Goal: Information Seeking & Learning: Learn about a topic

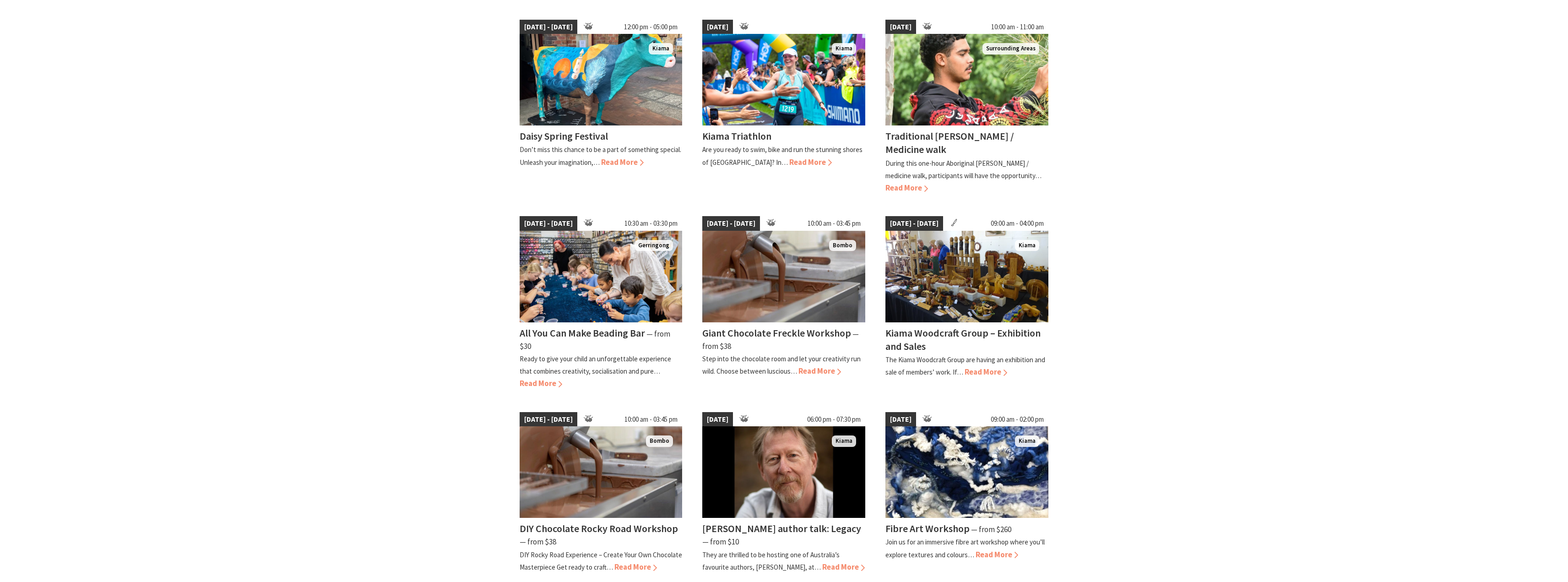
scroll to position [321, 0]
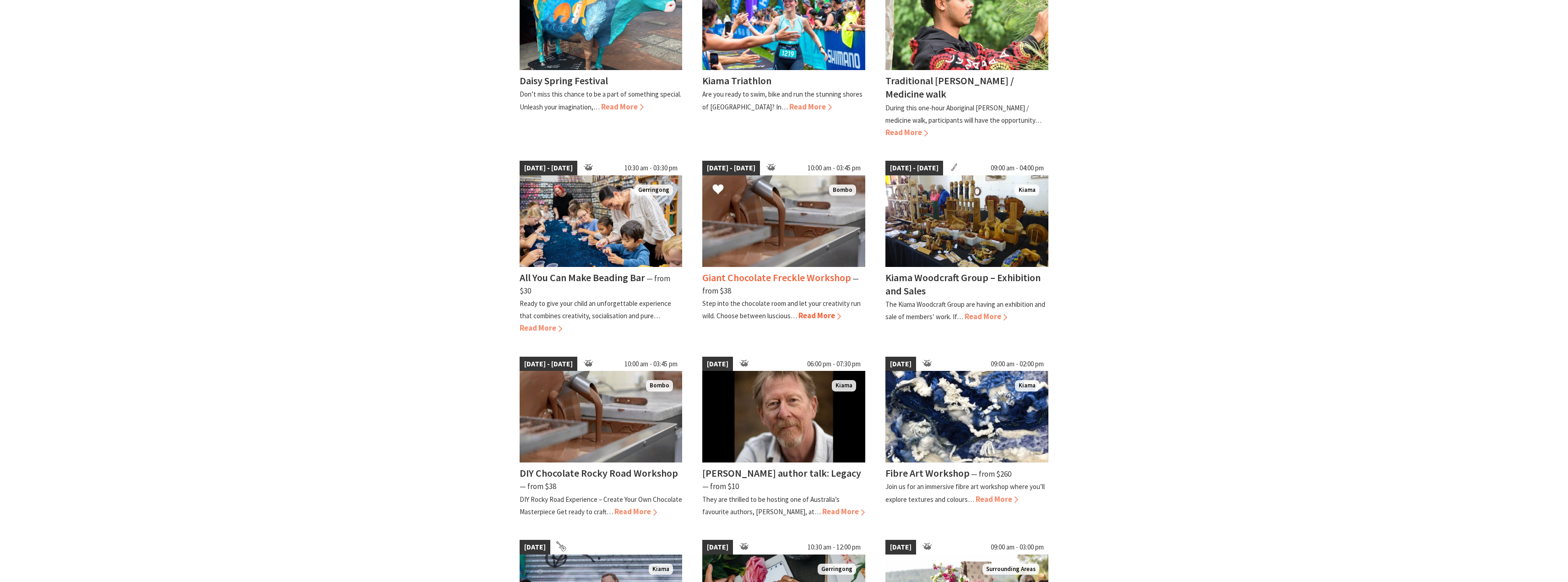
click at [824, 318] on span "Read More" at bounding box center [819, 315] width 42 height 10
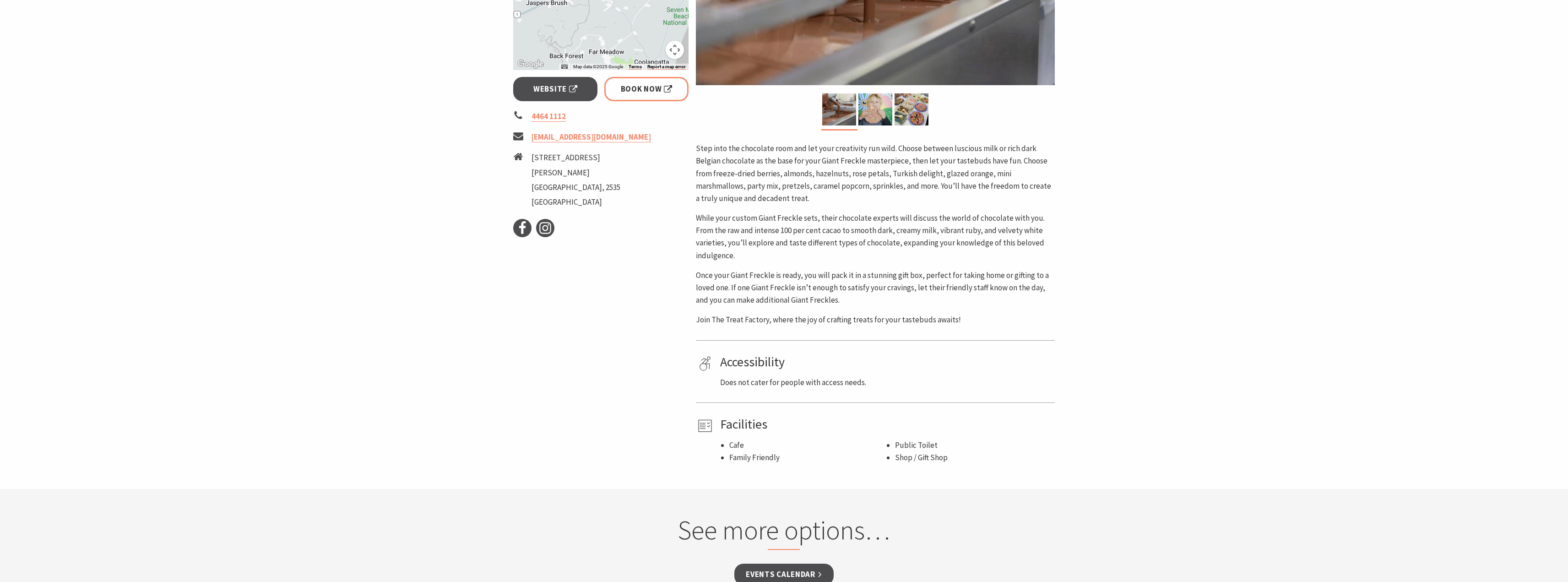
scroll to position [321, 0]
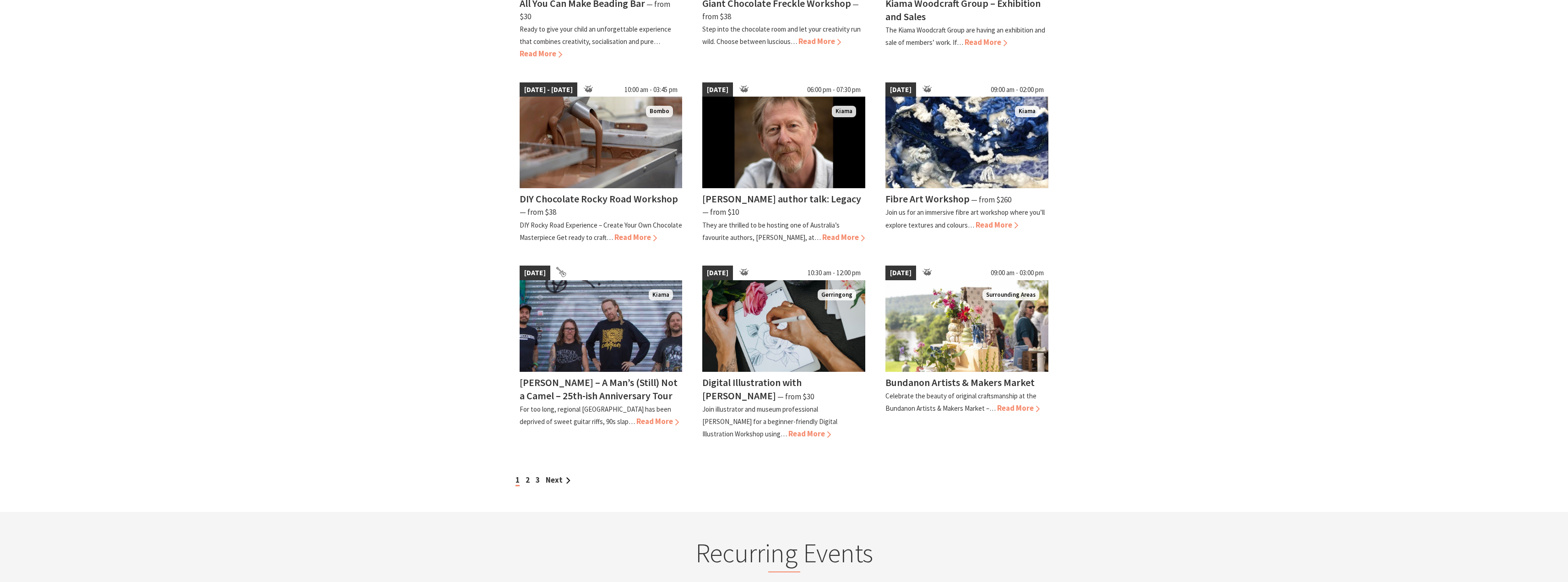
scroll to position [595, 0]
click at [529, 479] on link "2" at bounding box center [527, 480] width 4 height 10
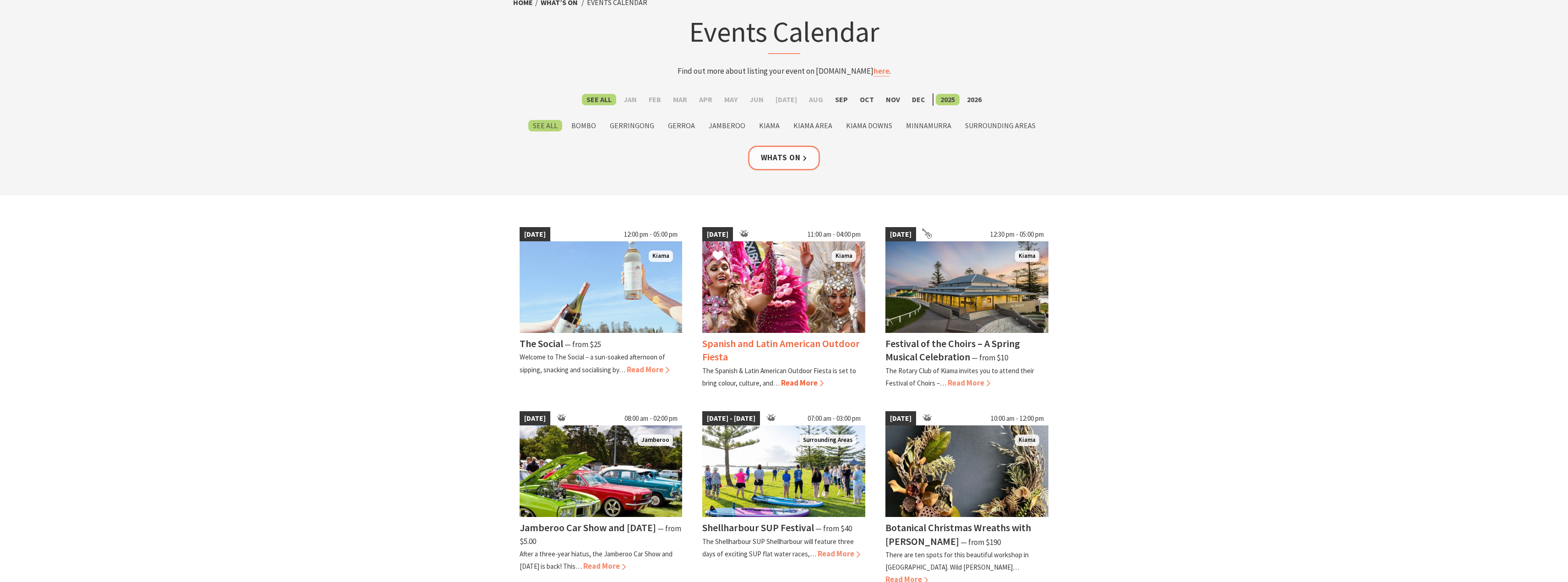
scroll to position [137, 0]
